Goal: Task Accomplishment & Management: Use online tool/utility

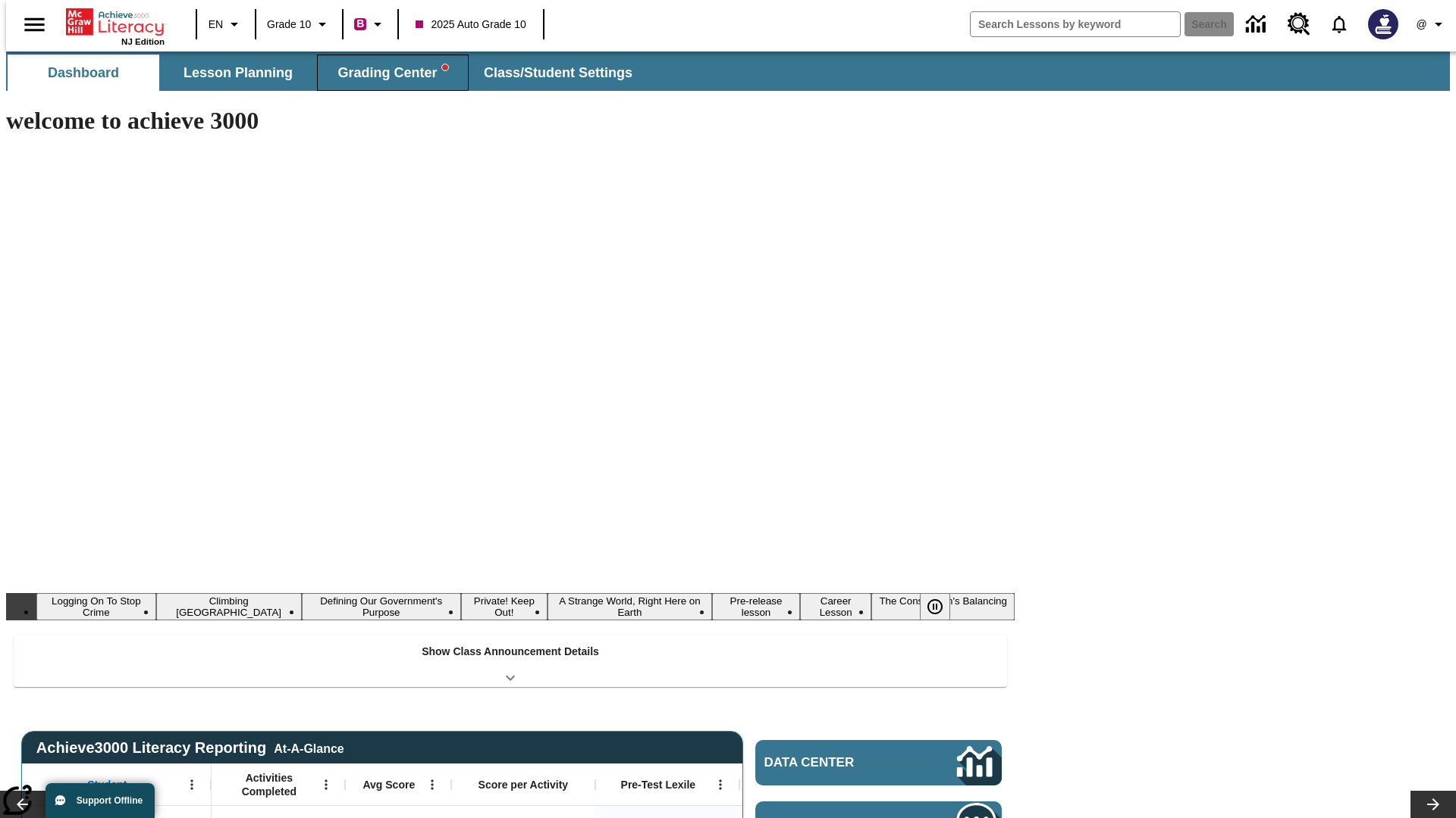
click at [387, 73] on span "Grading Center" at bounding box center [393, 73] width 110 height 17
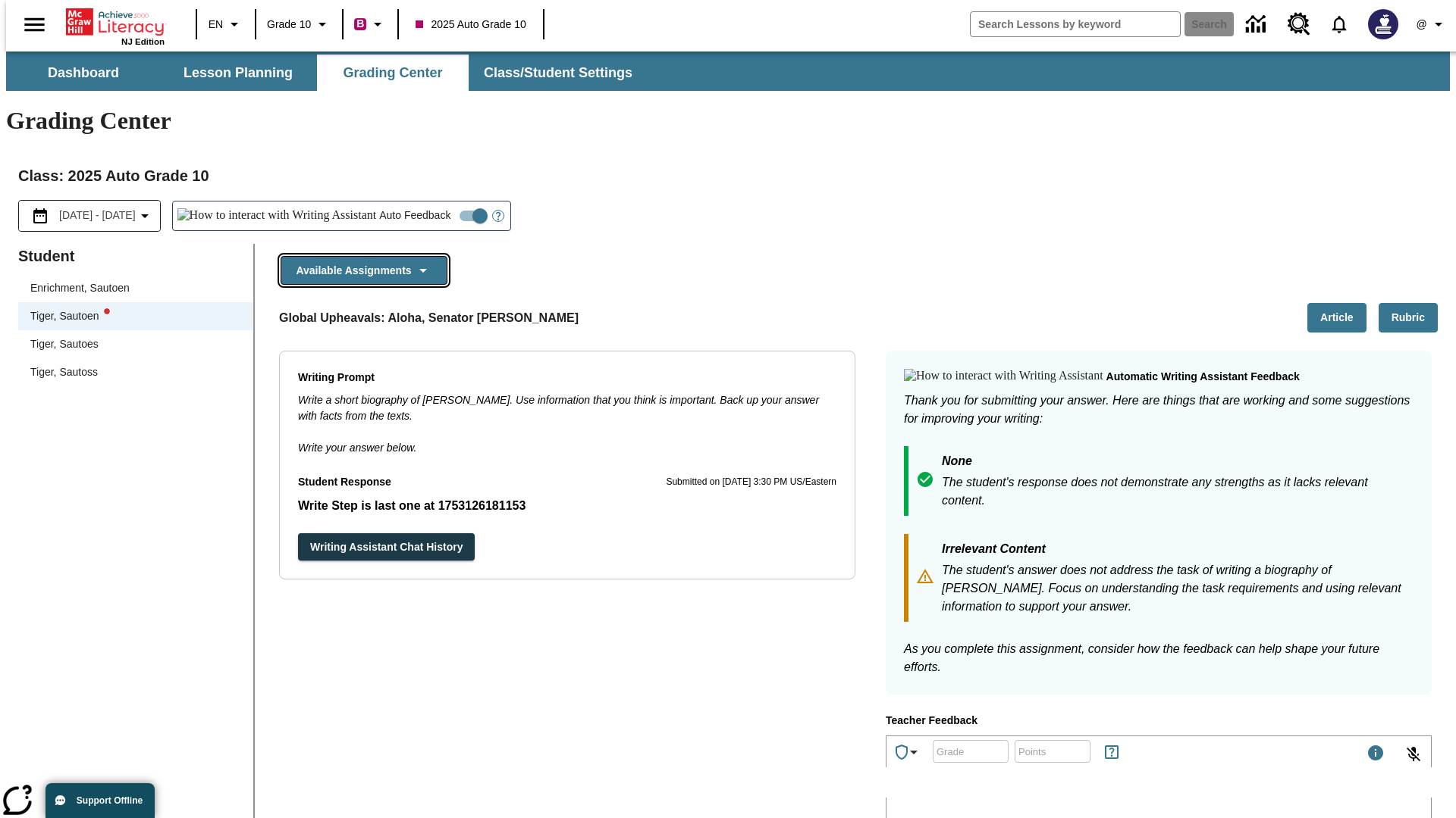
click at [360, 256] on button "Available Assignments" at bounding box center [364, 271] width 166 height 30
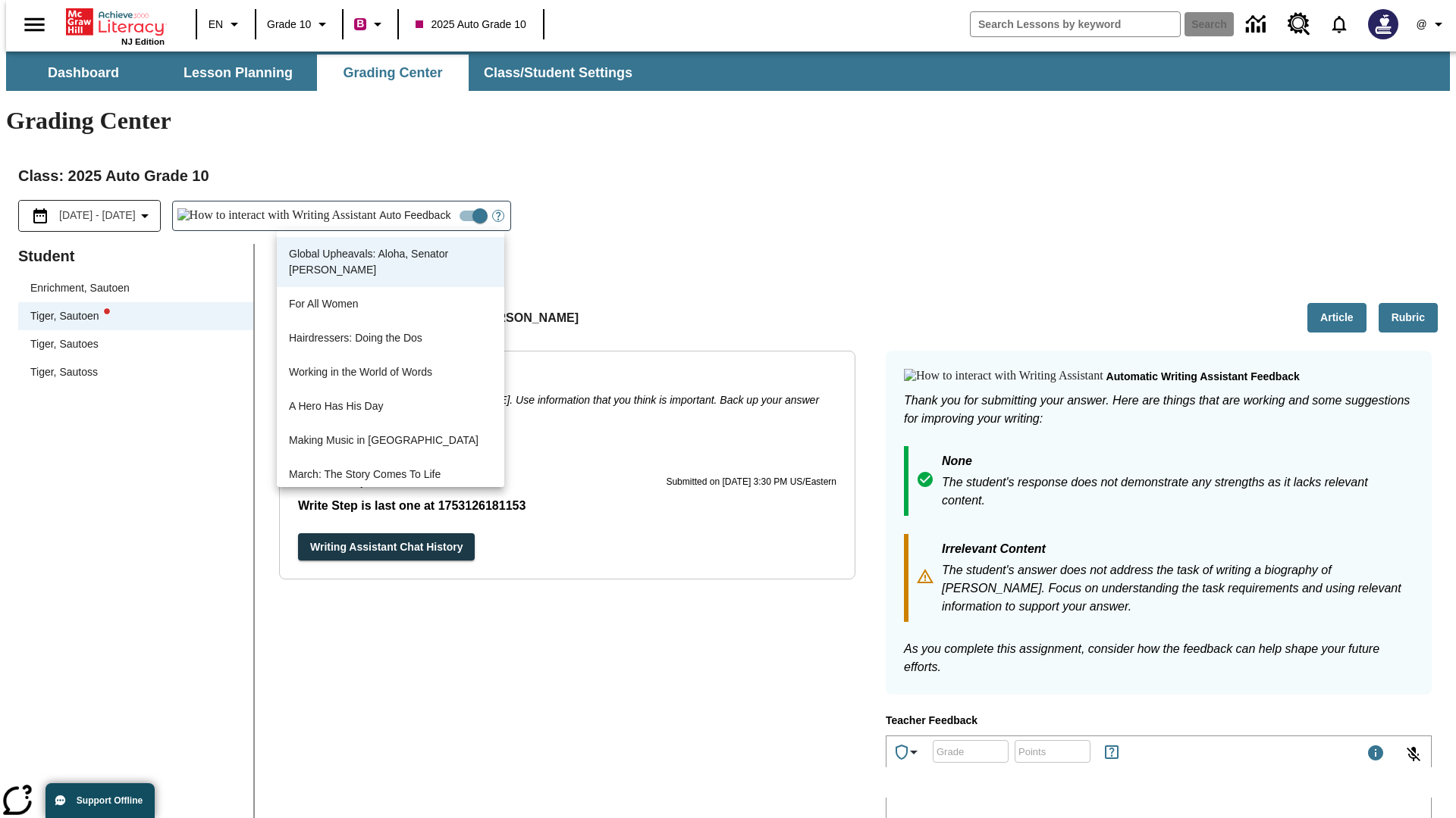
click at [298, 534] on button "Writing Assistant Chat History" at bounding box center [386, 547] width 177 height 28
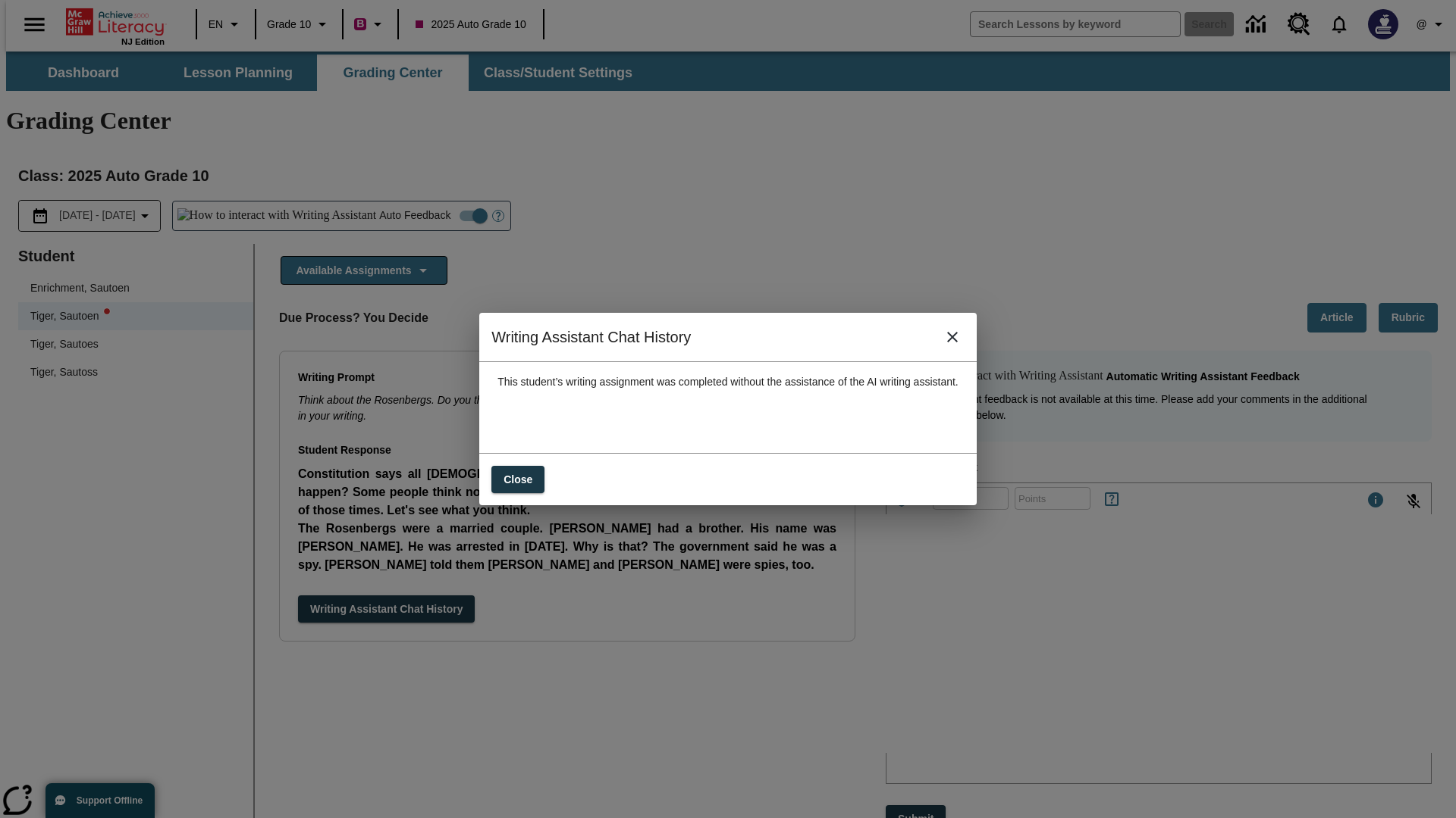
click at [958, 342] on icon "close" at bounding box center [952, 336] width 11 height 11
click at [360, 256] on button "Available Assignments" at bounding box center [364, 271] width 166 height 30
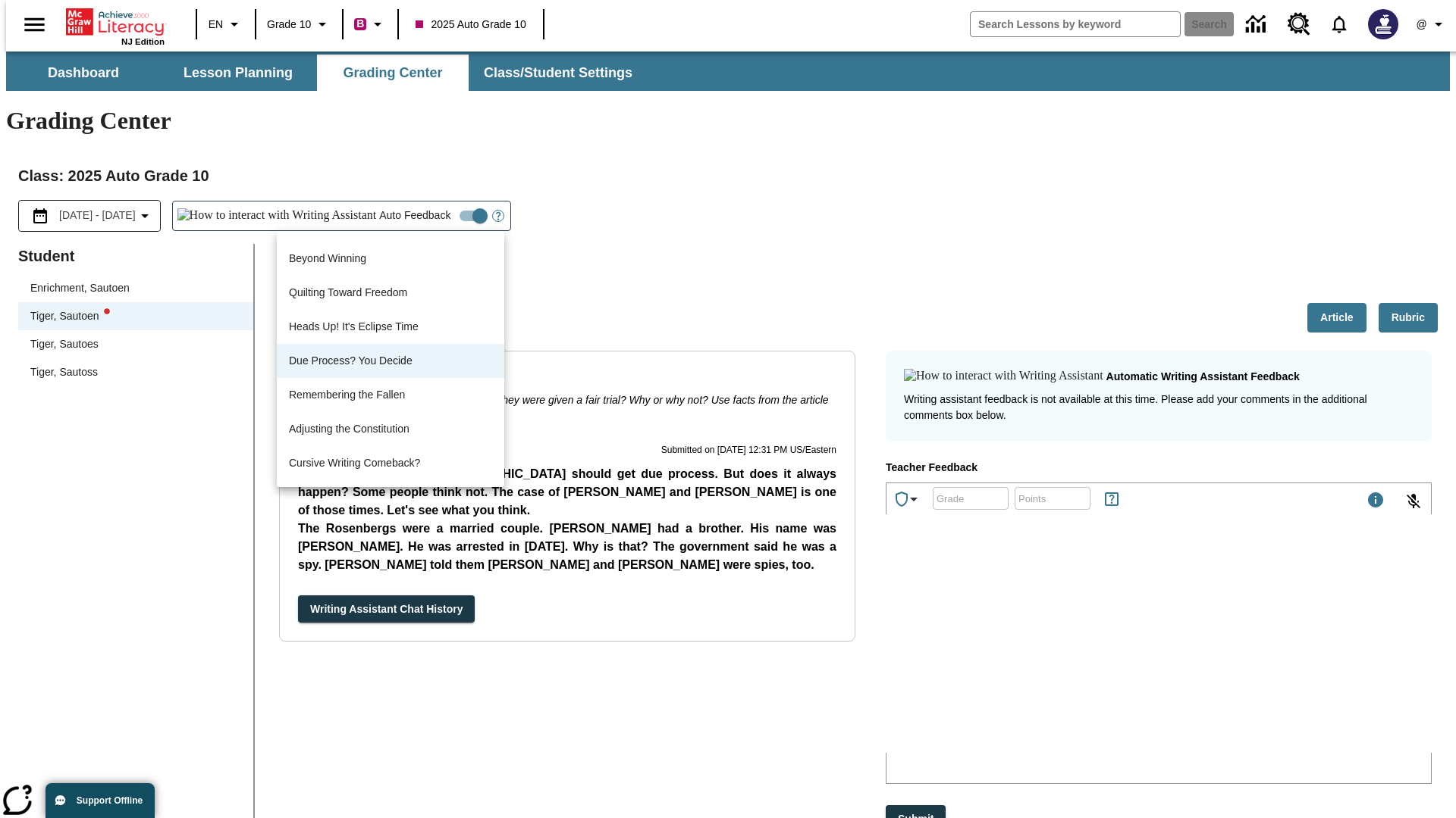
click at [298, 596] on button "Writing Assistant Chat History" at bounding box center [386, 609] width 177 height 28
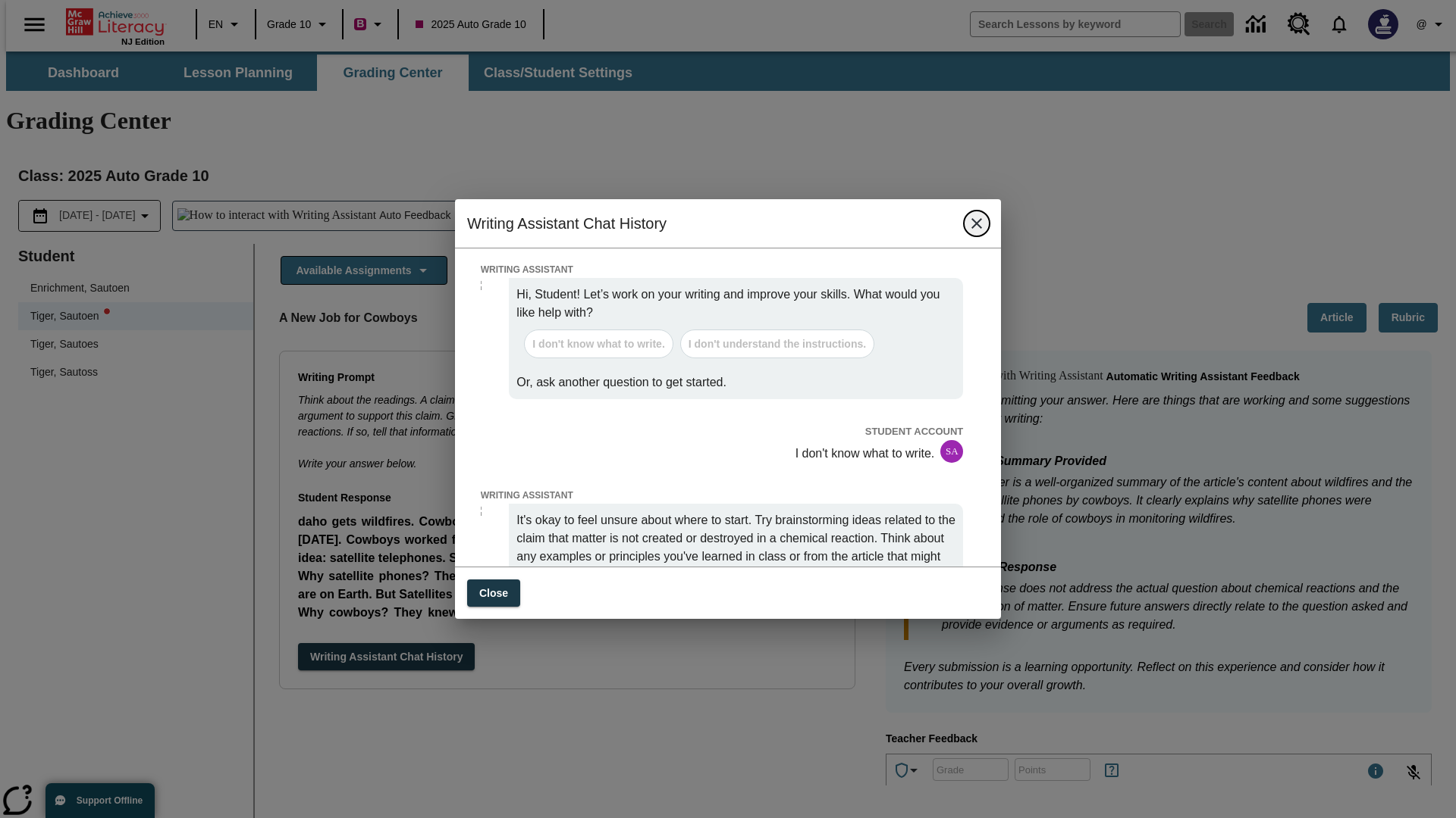
click at [976, 229] on icon "close" at bounding box center [976, 223] width 11 height 11
